Goal: Information Seeking & Learning: Learn about a topic

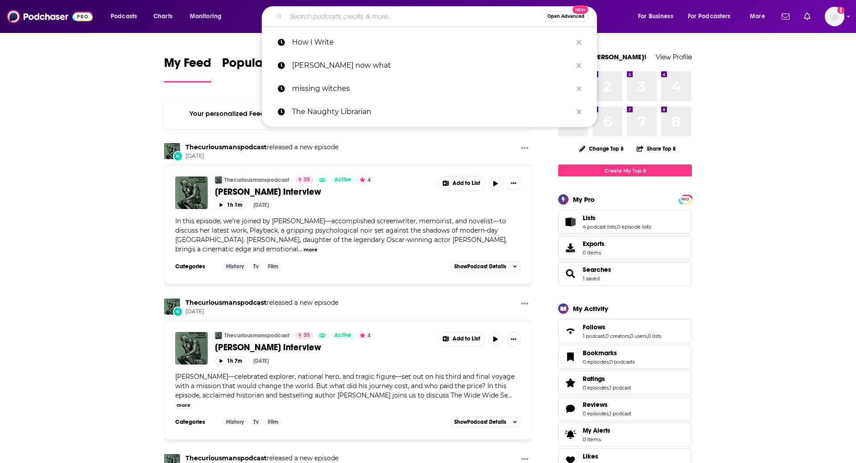
click at [387, 17] on input "Search podcasts, credits, & more..." at bounding box center [414, 16] width 257 height 14
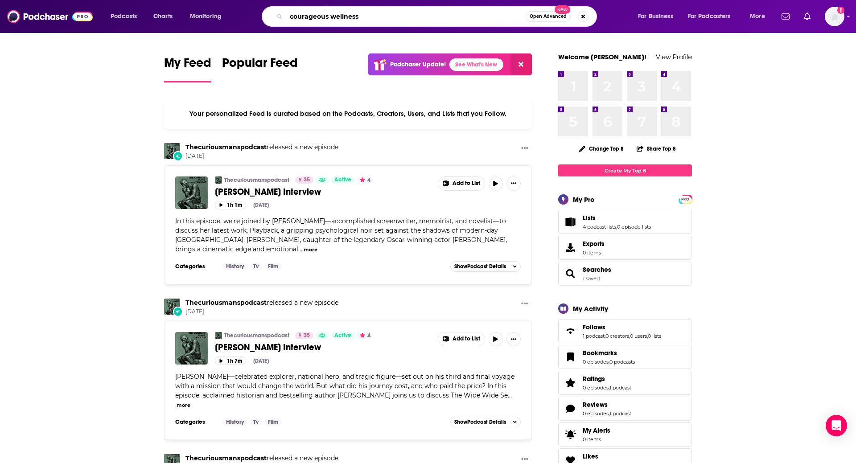
type input "courageous wellness"
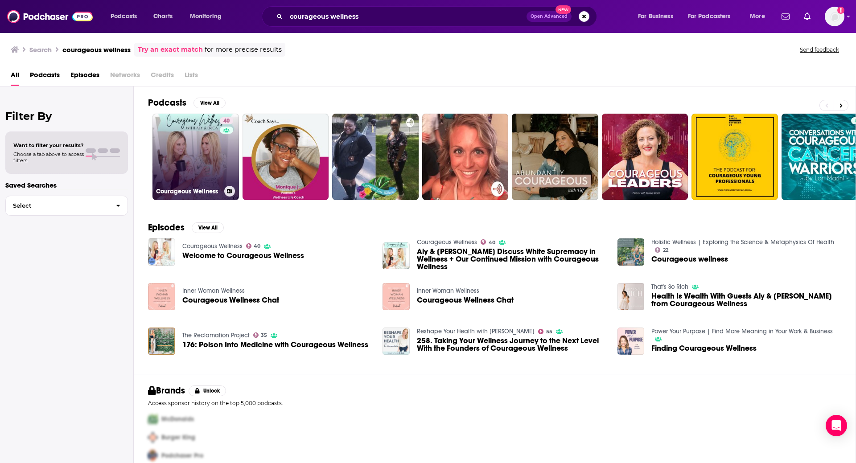
click at [195, 157] on link "40 Courageous Wellness" at bounding box center [195, 157] width 86 height 86
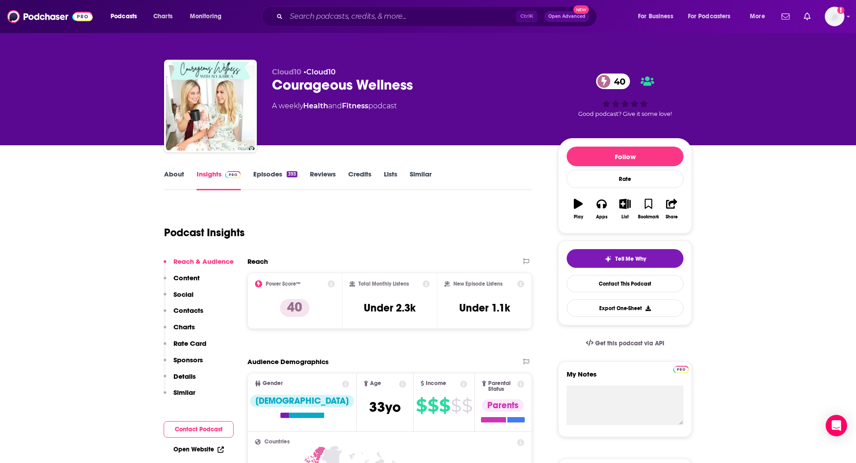
scroll to position [13, 0]
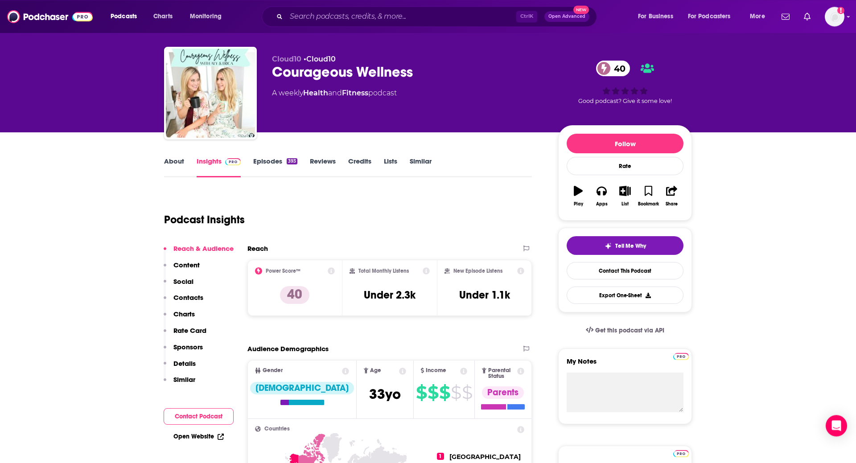
click at [175, 161] on link "About" at bounding box center [174, 167] width 20 height 21
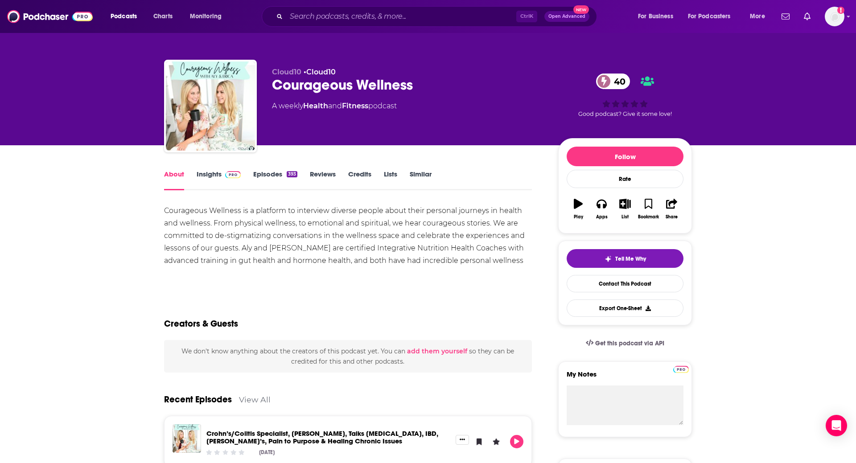
scroll to position [51, 0]
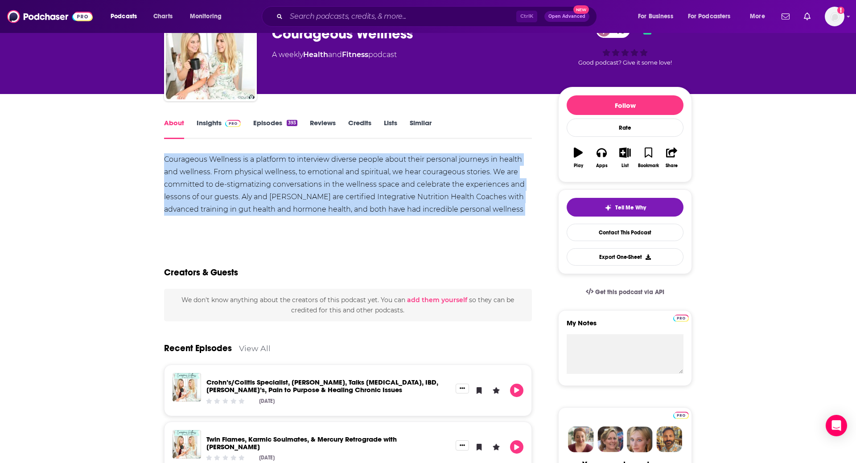
drag, startPoint x: 165, startPoint y: 159, endPoint x: 518, endPoint y: 211, distance: 356.9
click at [518, 211] on div "Courageous Wellness is a platform to interview diverse people about their perso…" at bounding box center [348, 190] width 368 height 75
copy div "Courageous Wellness is a platform to interview diverse people about their perso…"
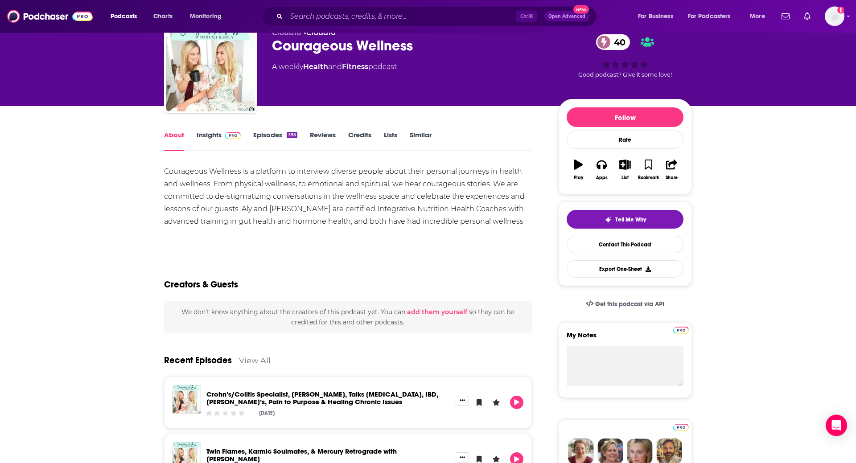
scroll to position [31, 0]
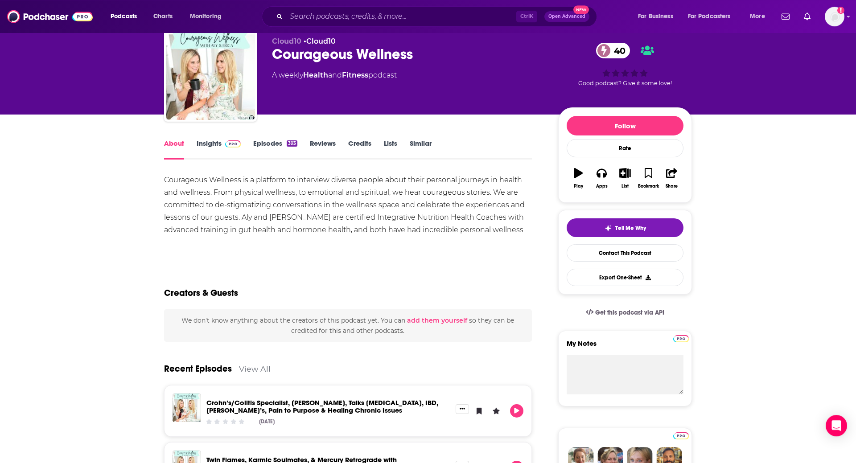
click at [257, 148] on link "Episodes 393" at bounding box center [275, 149] width 44 height 21
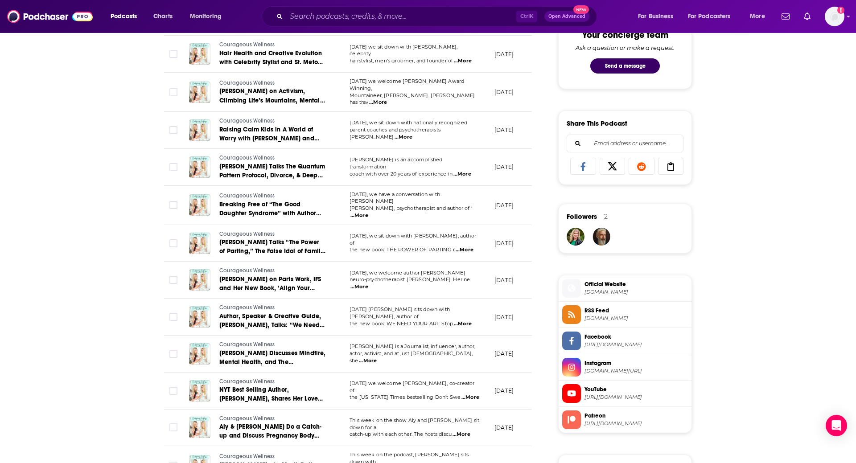
scroll to position [482, 0]
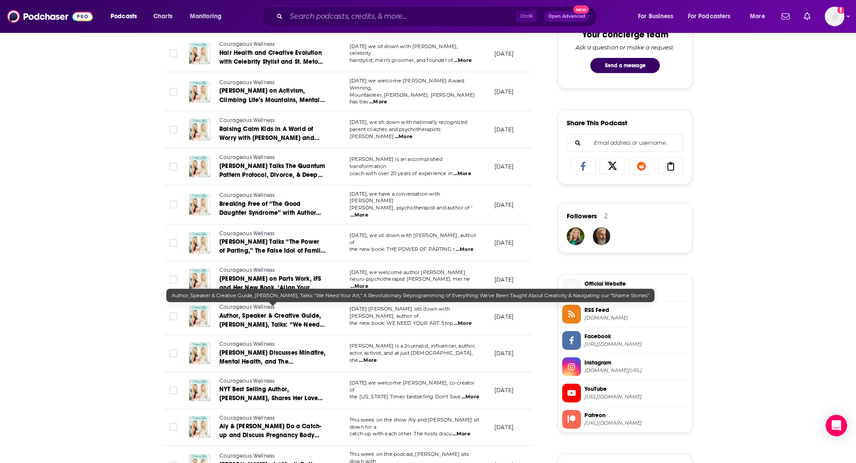
click at [278, 312] on span "Author, Speaker & Creative Guide, [PERSON_NAME], Talks: “We Need Your Art,” A R…" at bounding box center [272, 338] width 106 height 52
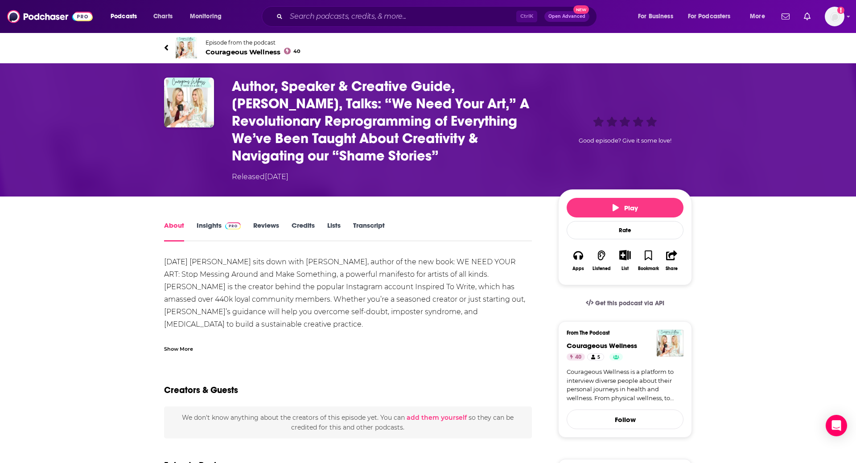
click at [171, 48] on link "Episode from the podcast Courageous Wellness 40" at bounding box center [428, 47] width 528 height 21
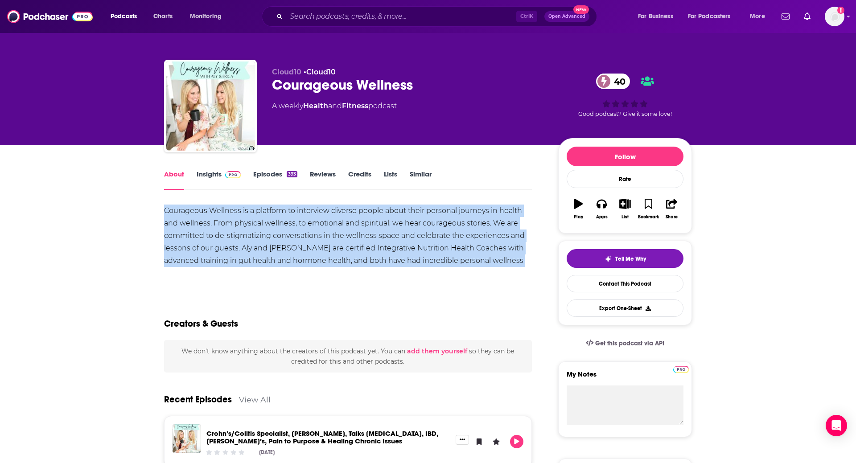
drag, startPoint x: 165, startPoint y: 209, endPoint x: 520, endPoint y: 263, distance: 359.1
copy div "Courageous Wellness is a platform to interview diverse people about their perso…"
